Goal: Check status

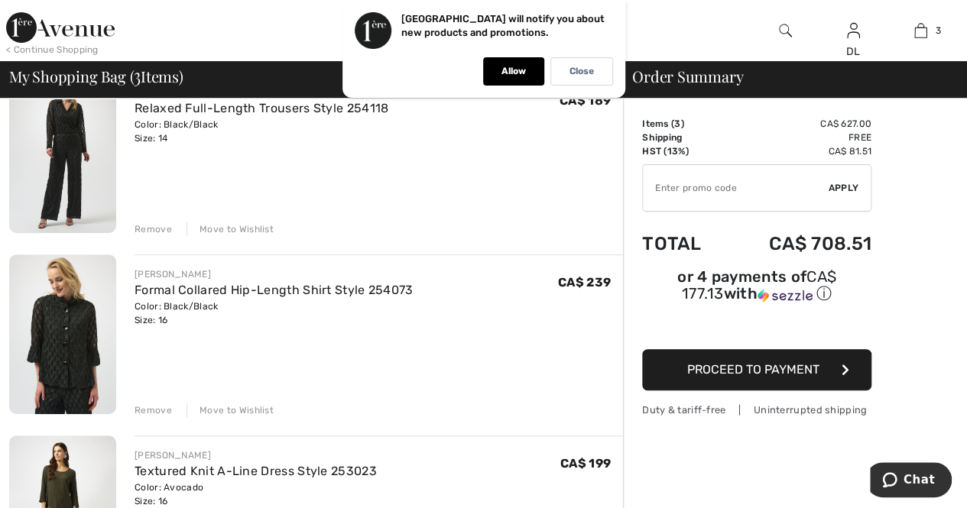
scroll to position [153, 0]
click at [151, 226] on div "Remove" at bounding box center [153, 228] width 37 height 14
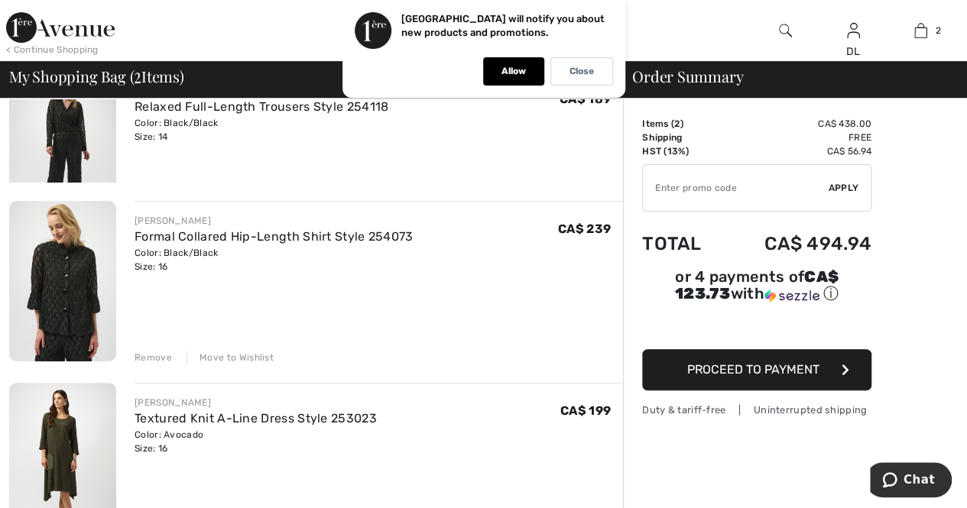
scroll to position [134, 0]
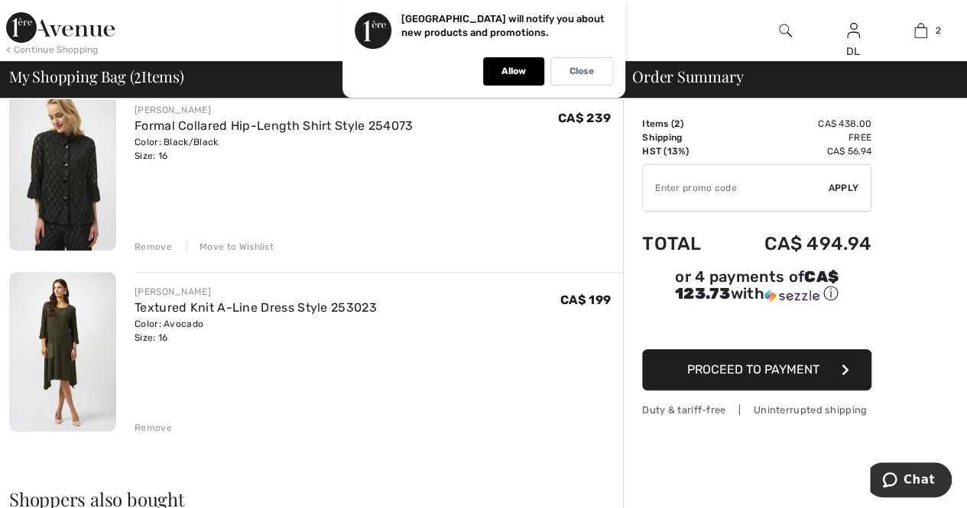
click at [148, 242] on div "Remove" at bounding box center [153, 247] width 37 height 14
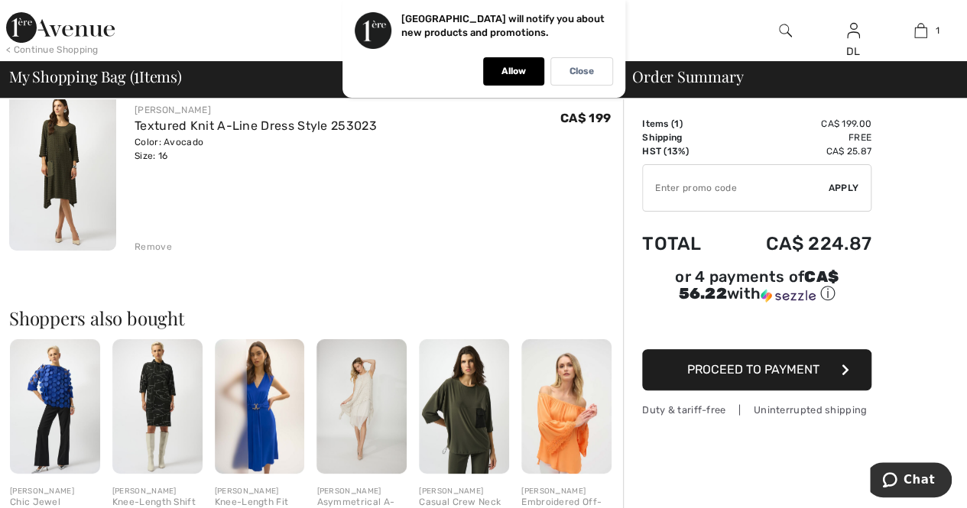
click at [144, 248] on div "Remove" at bounding box center [153, 247] width 37 height 14
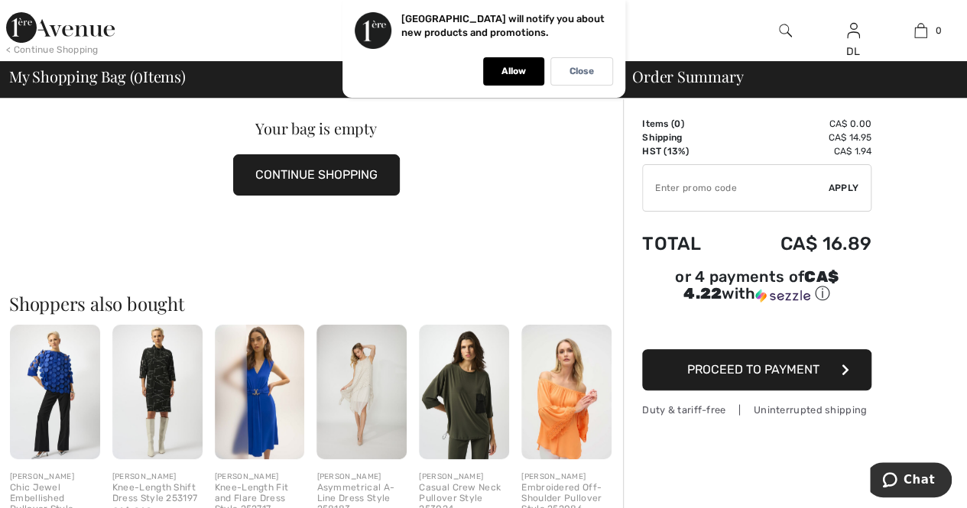
click at [343, 176] on button "CONTINUE SHOPPING" at bounding box center [316, 174] width 167 height 41
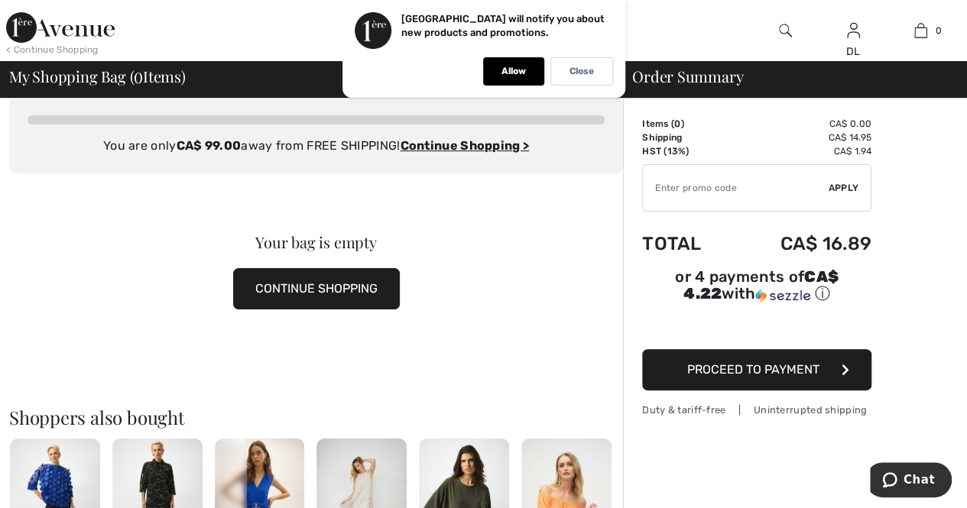
scroll to position [0, 0]
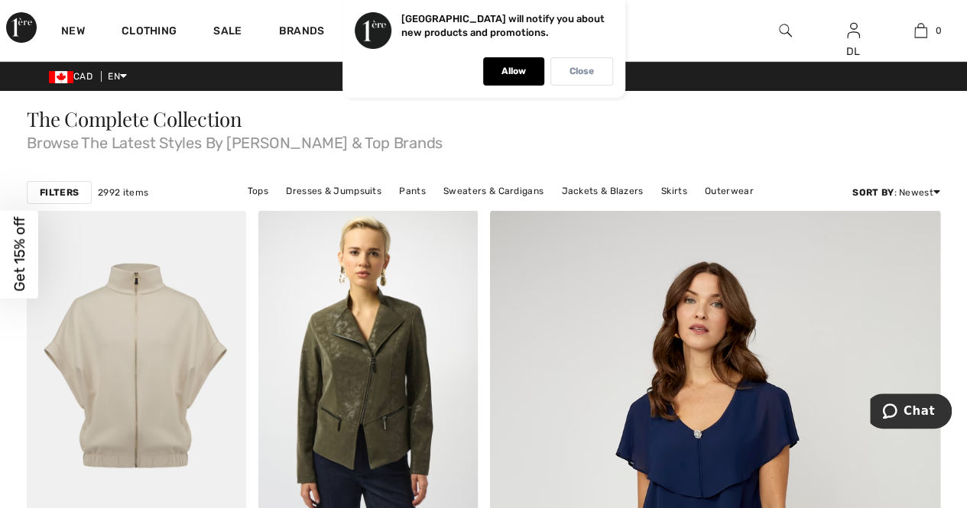
click at [570, 71] on p "Close" at bounding box center [582, 71] width 24 height 11
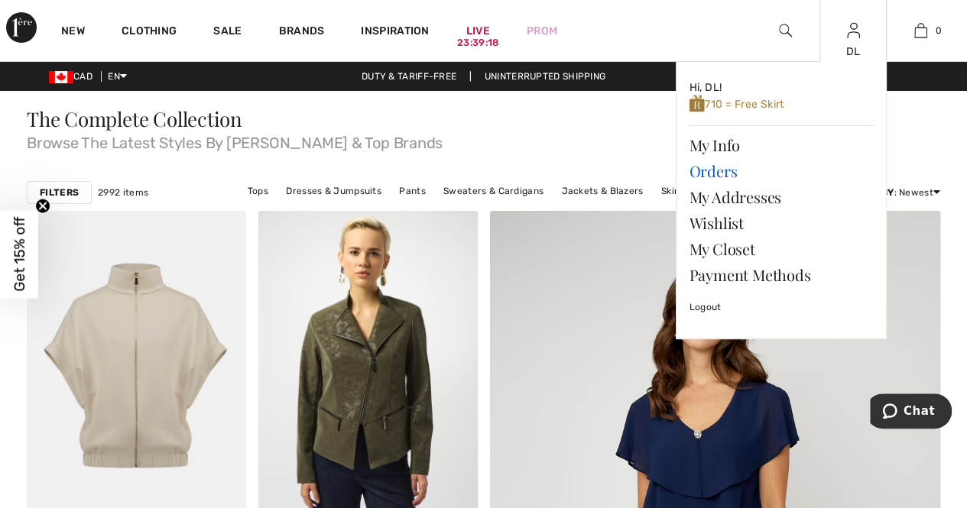
click at [733, 170] on link "Orders" at bounding box center [781, 171] width 185 height 26
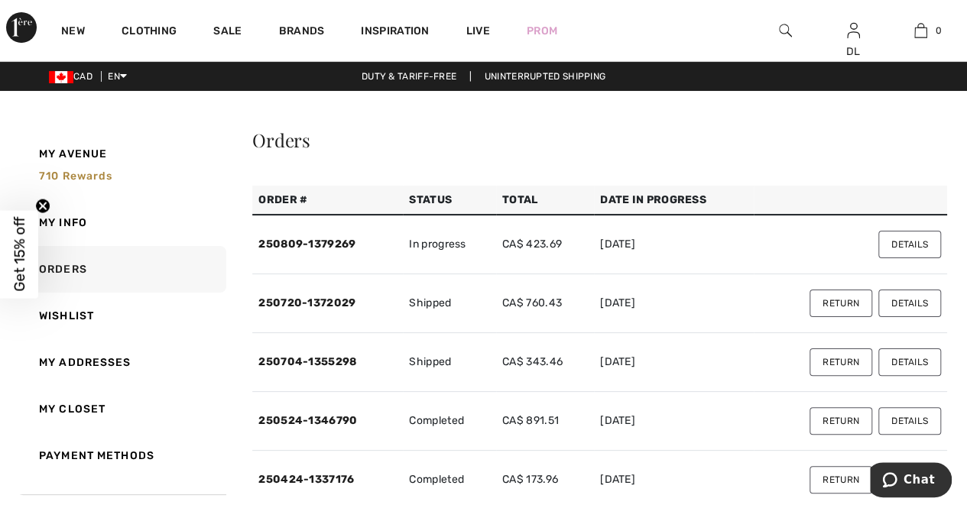
click at [917, 241] on button "Details" at bounding box center [909, 245] width 63 height 28
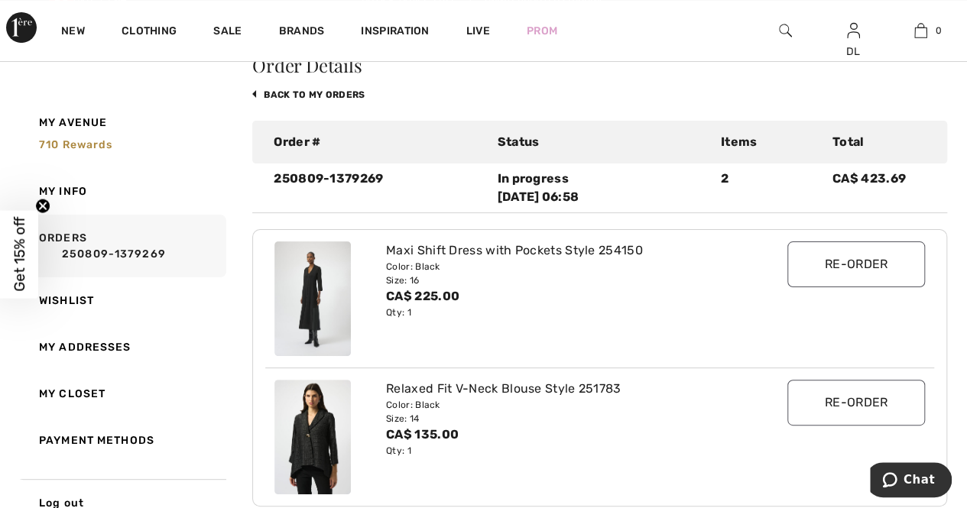
scroll to position [76, 0]
